Goal: Ask a question

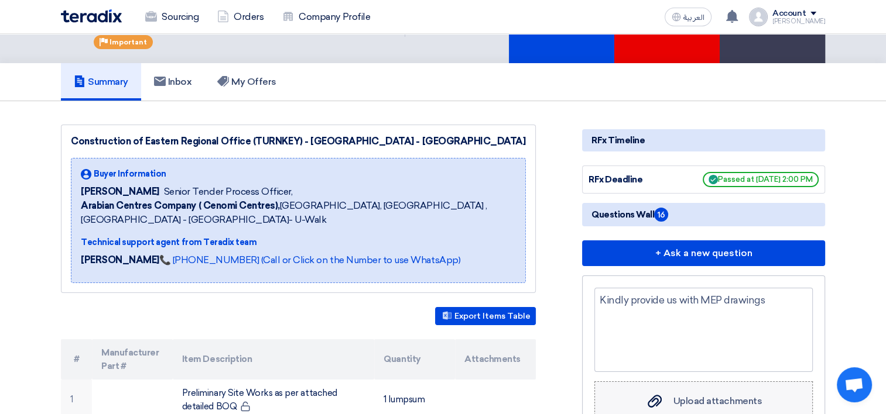
scroll to position [249, 0]
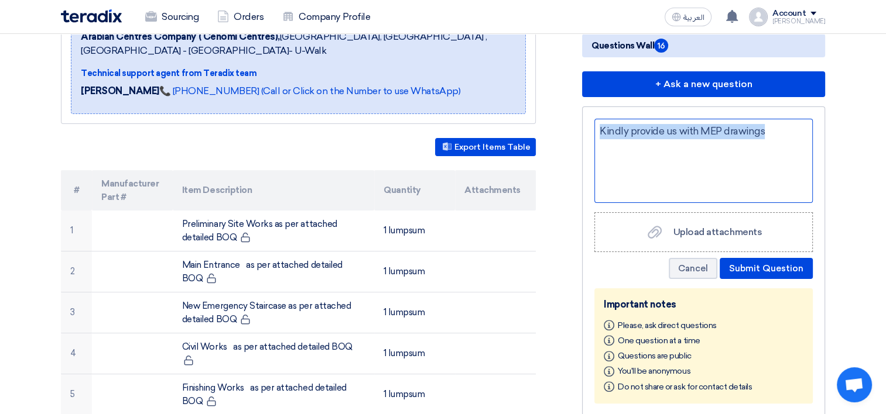
click at [777, 107] on div "Kindly provide us with MEP drawings Upload attachments Upload attachments Cance…" at bounding box center [703, 262] width 243 height 310
click at [777, 120] on div "Kindly provide us with MEP drawings" at bounding box center [703, 161] width 218 height 84
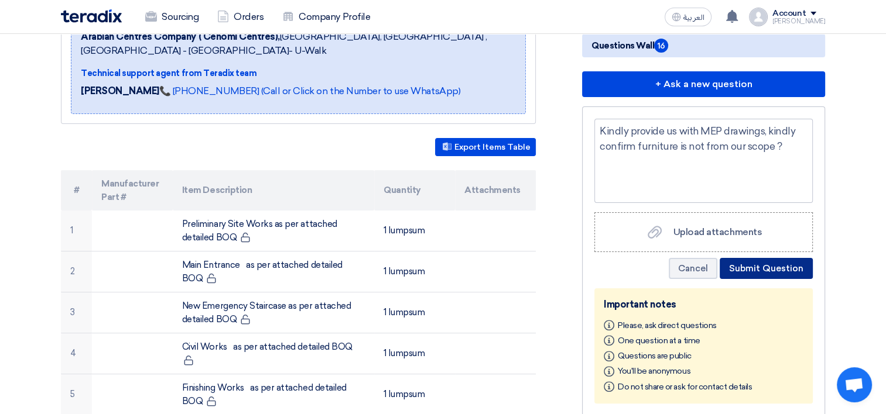
click at [769, 261] on button "Submit Question" at bounding box center [765, 268] width 93 height 21
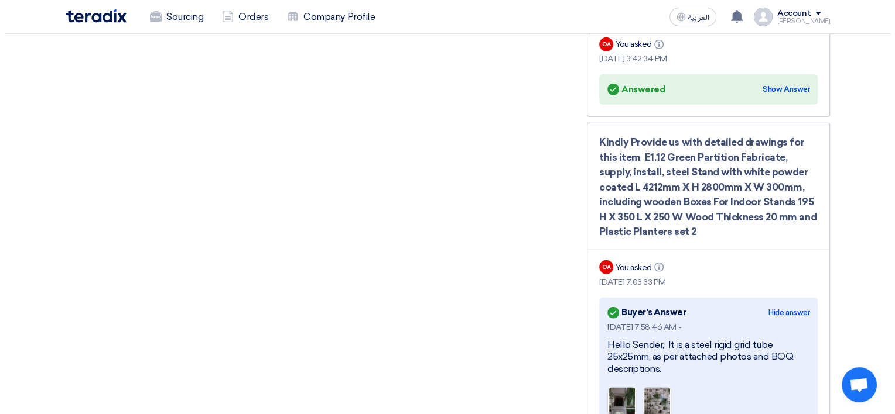
scroll to position [3147, 0]
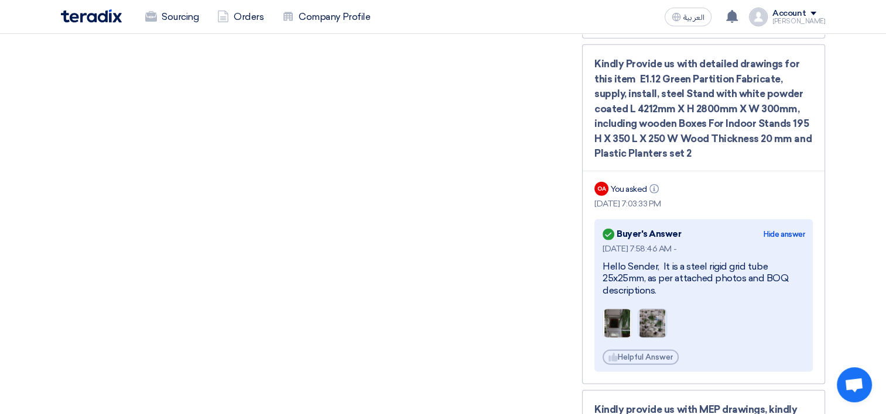
click at [652, 294] on img at bounding box center [652, 324] width 28 height 60
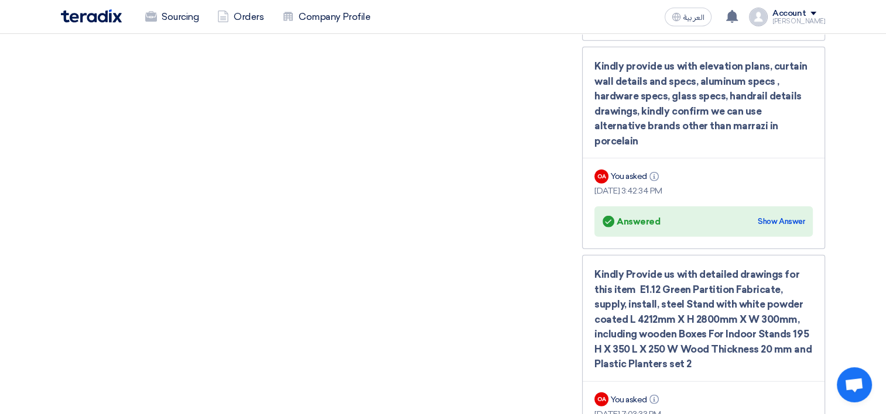
scroll to position [2912, 0]
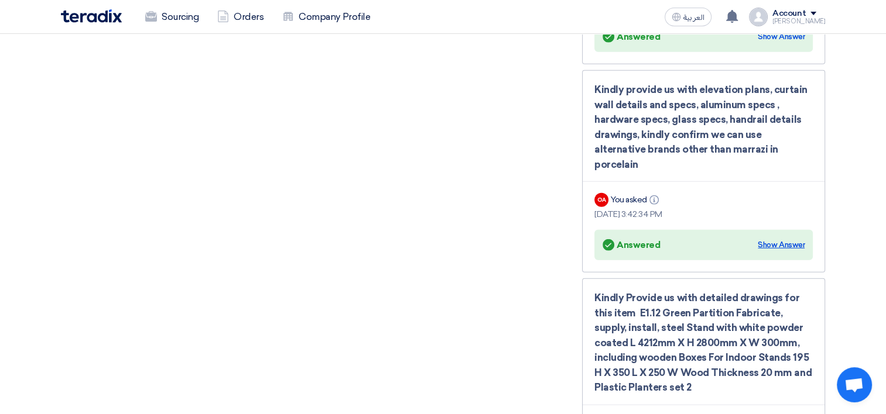
click at [776, 239] on div "Show Answer" at bounding box center [781, 245] width 47 height 12
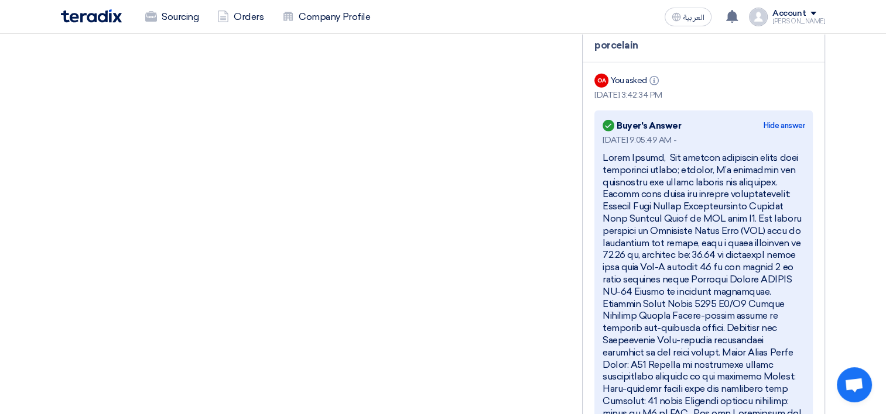
scroll to position [3030, 0]
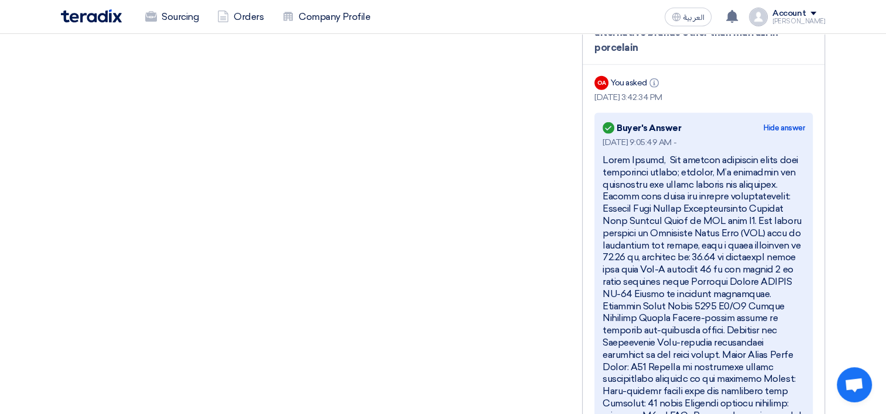
click at [719, 169] on div at bounding box center [703, 313] width 202 height 317
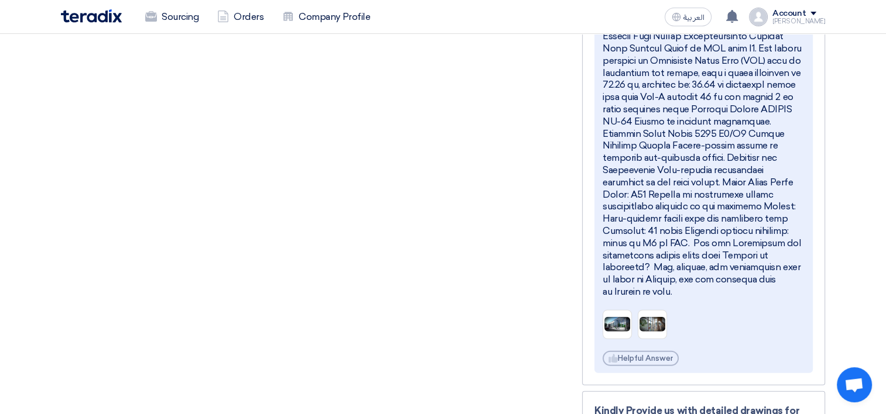
scroll to position [3205, 0]
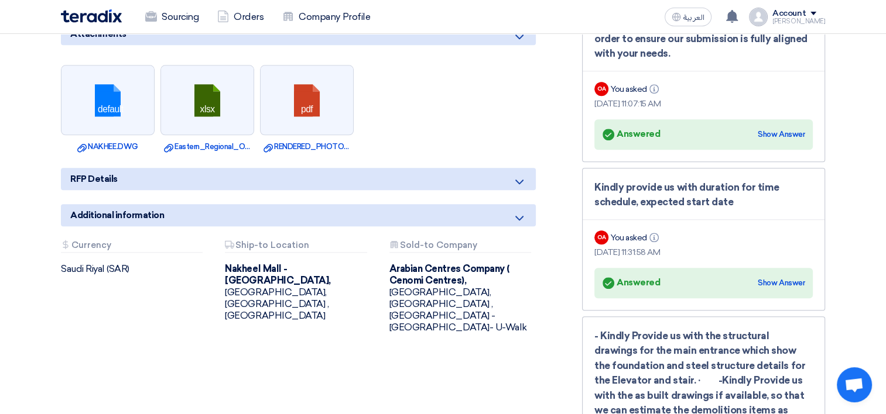
drag, startPoint x: 729, startPoint y: 228, endPoint x: 551, endPoint y: 286, distance: 187.2
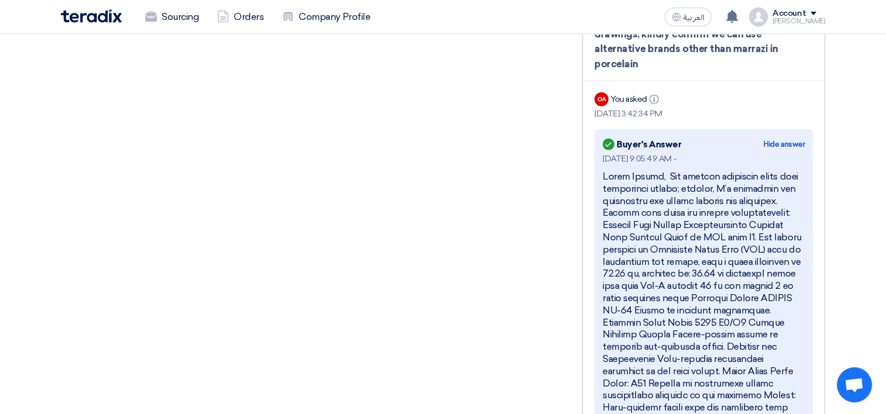
scroll to position [2971, 0]
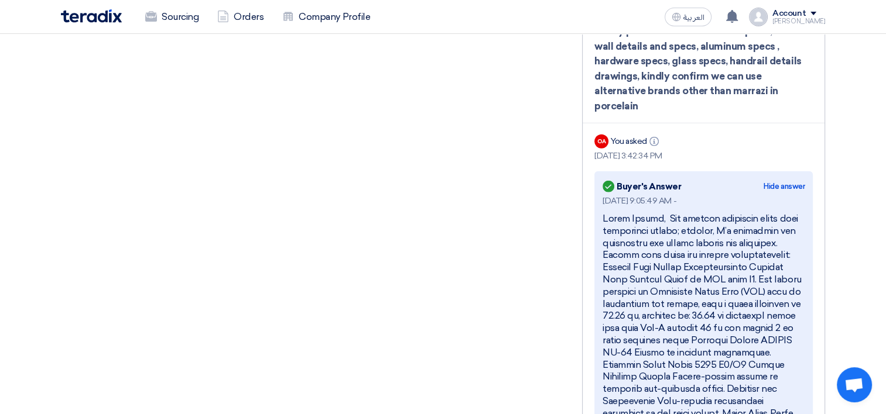
copy div "Hello Sender, The initial elevation plans were previously shared; however, I’m …"
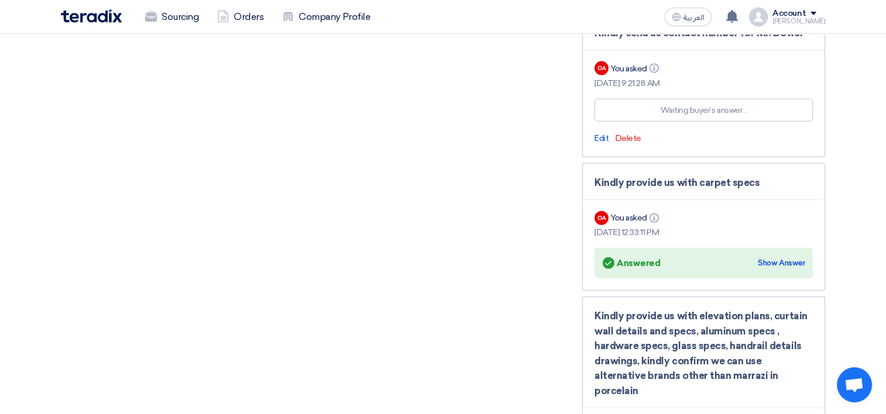
scroll to position [2678, 0]
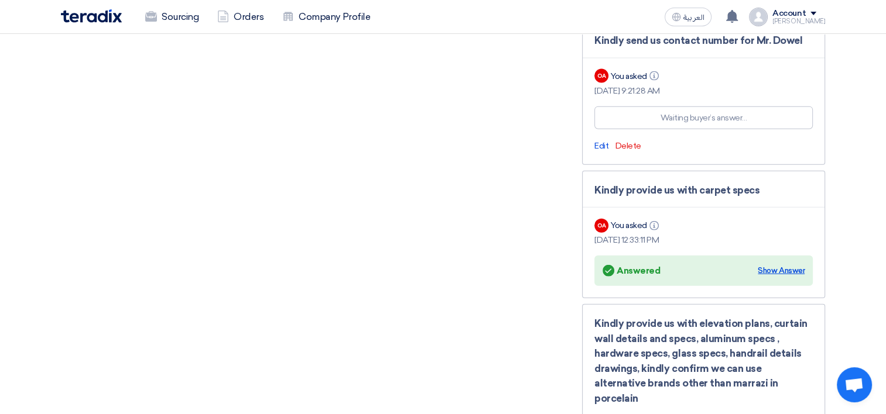
click at [763, 265] on div "Show Answer" at bounding box center [781, 271] width 47 height 12
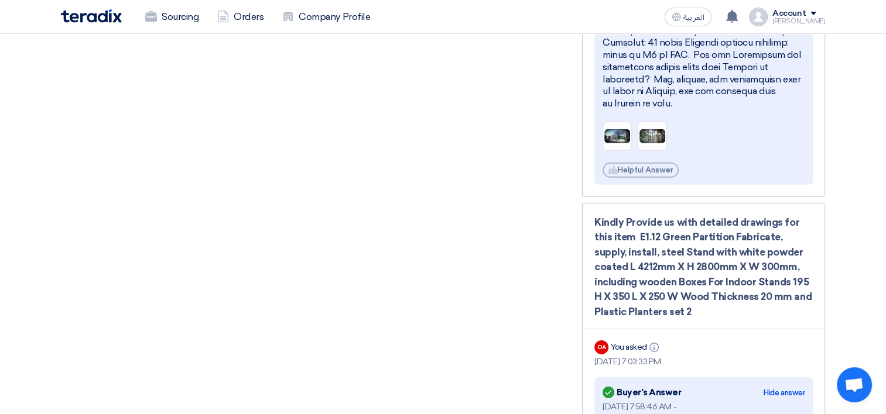
scroll to position [3556, 0]
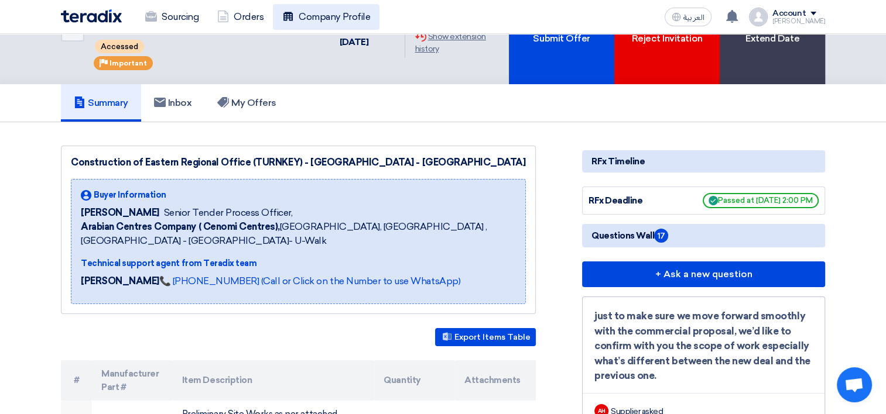
scroll to position [117, 0]
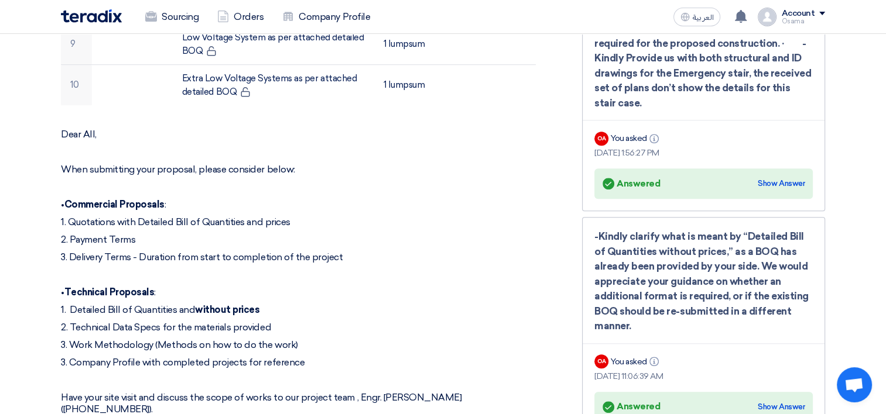
scroll to position [761, 0]
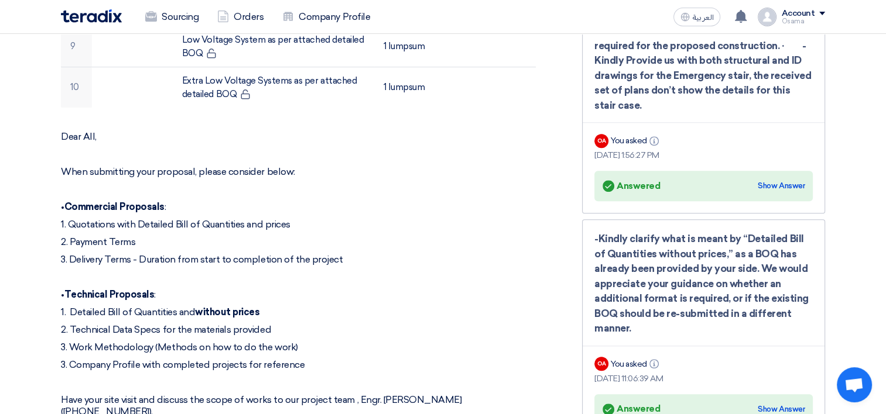
drag, startPoint x: 328, startPoint y: 335, endPoint x: 51, endPoint y: 277, distance: 283.6
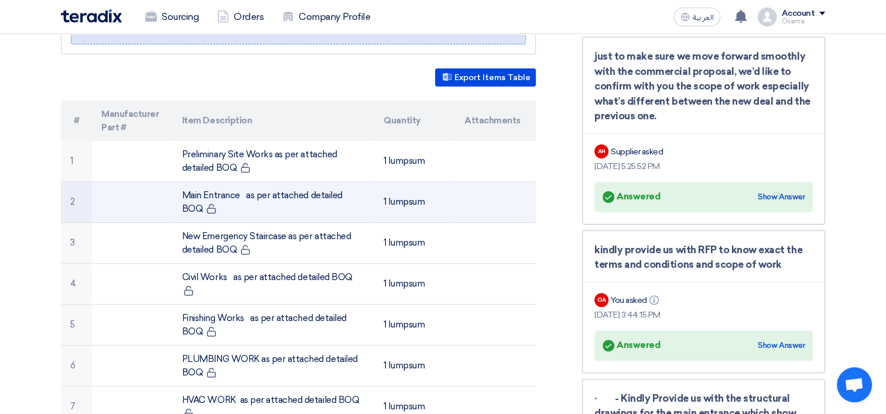
scroll to position [293, 0]
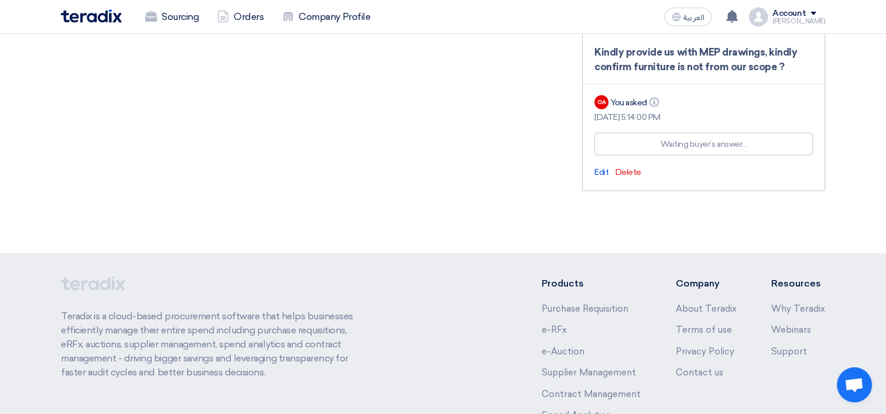
scroll to position [3199, 0]
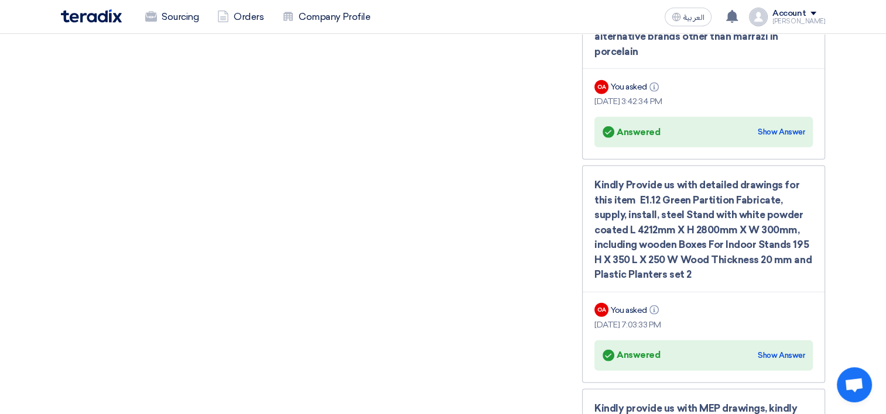
scroll to position [3024, 0]
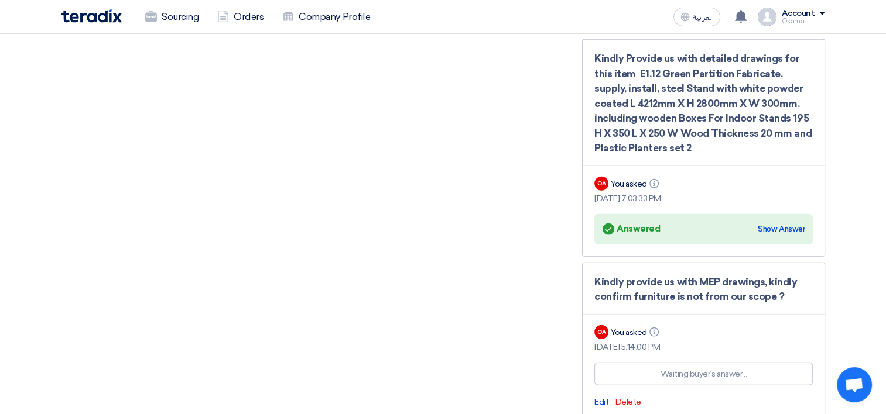
scroll to position [3141, 0]
